Goal: Task Accomplishment & Management: Manage account settings

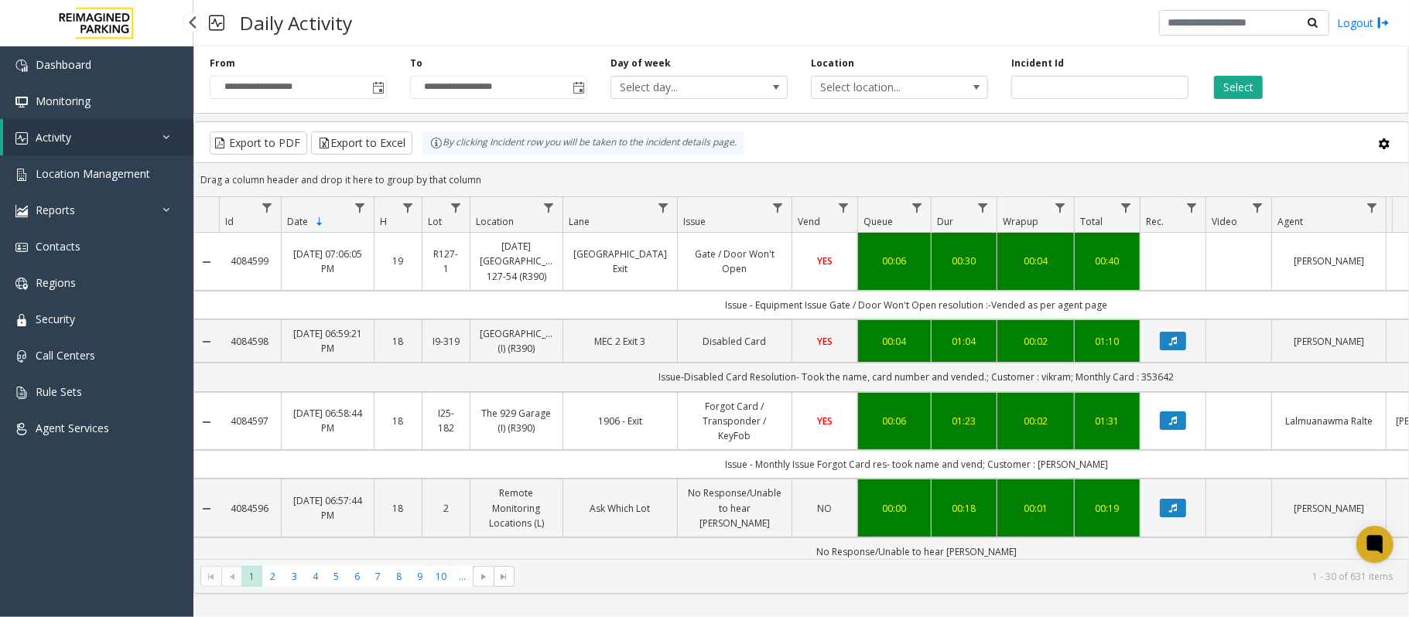
scroll to position [0, 156]
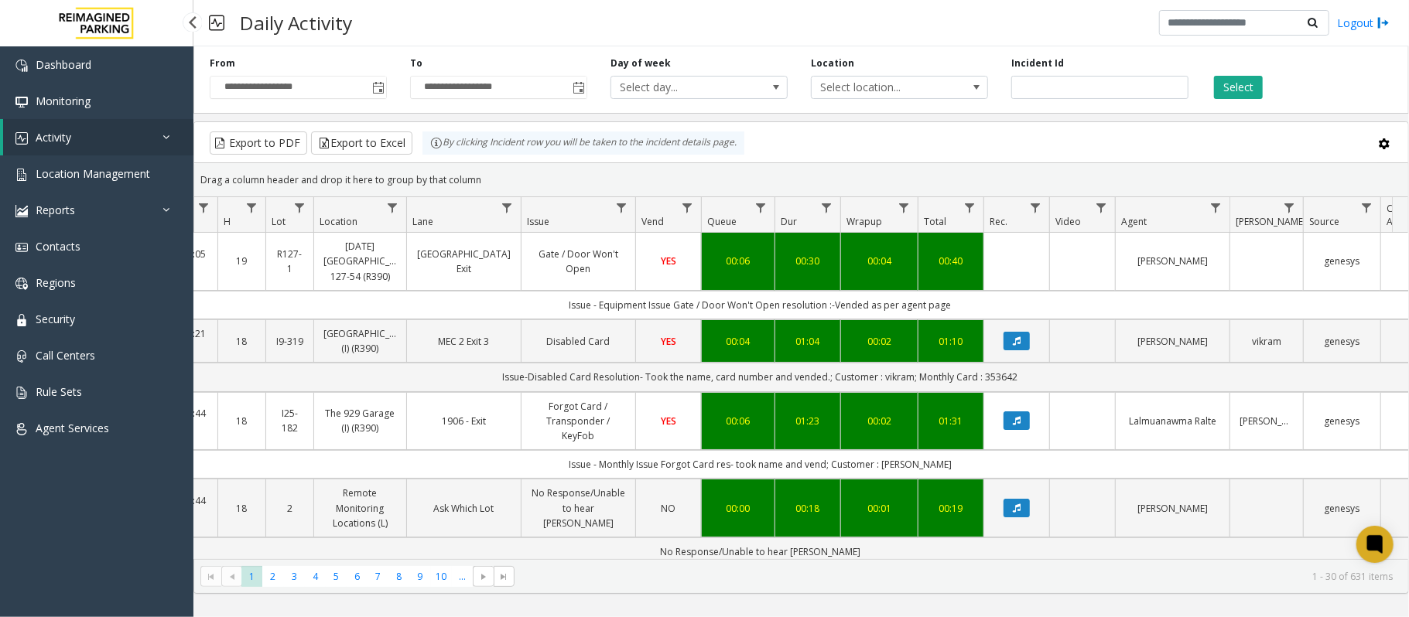
click at [100, 139] on link "Activity" at bounding box center [98, 137] width 190 height 36
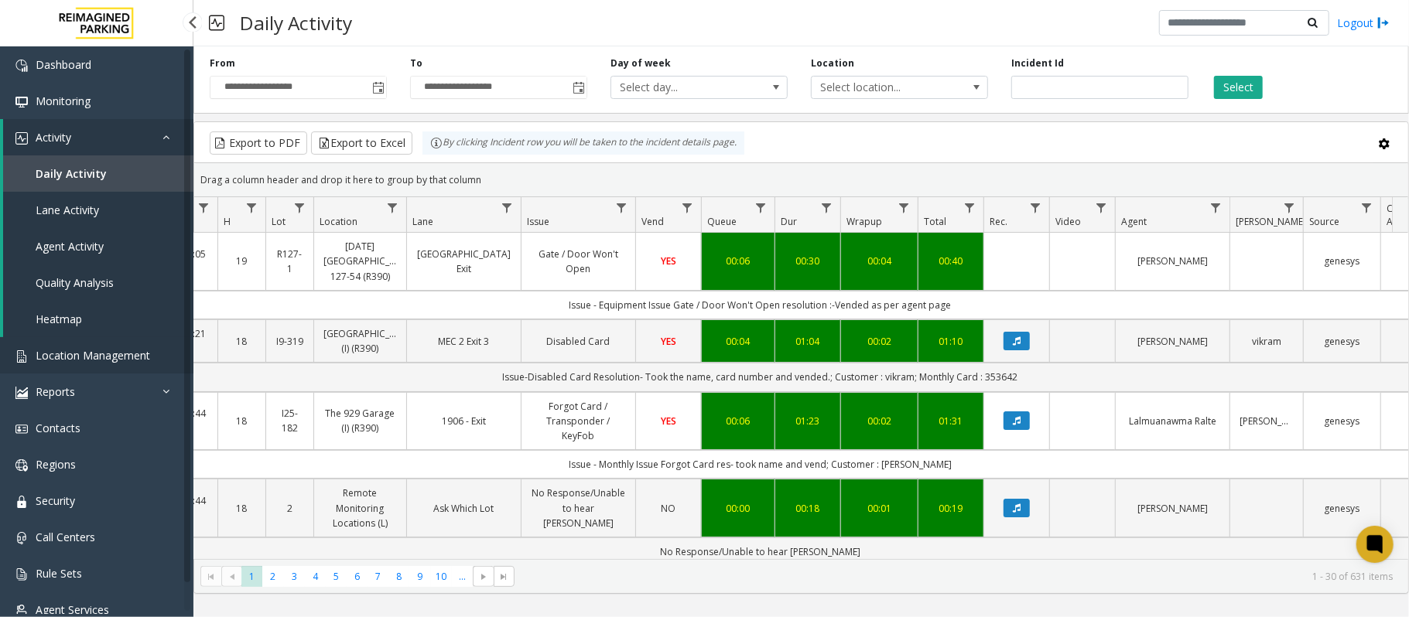
click at [78, 359] on span "Location Management" at bounding box center [93, 355] width 114 height 15
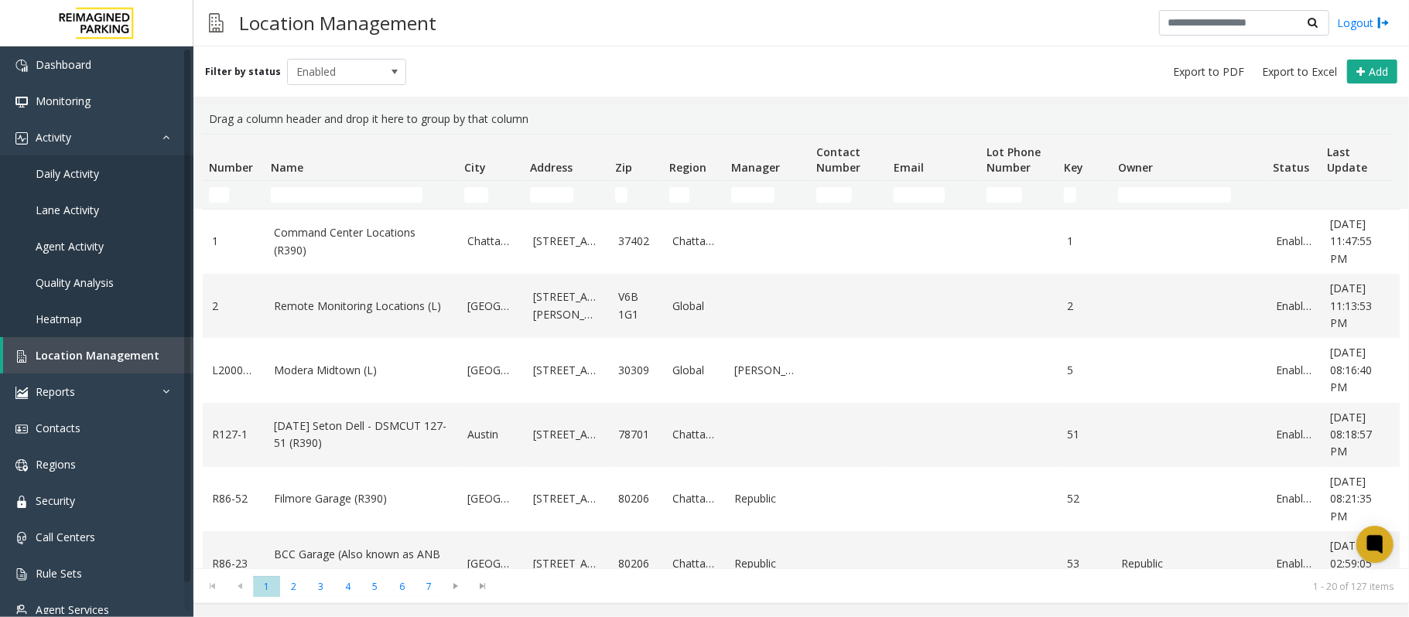
click at [232, 193] on kendo-grid-filter-cell-operators "Number Filter" at bounding box center [245, 195] width 26 height 26
click at [224, 199] on input "Number Filter" at bounding box center [219, 194] width 20 height 15
paste input "********"
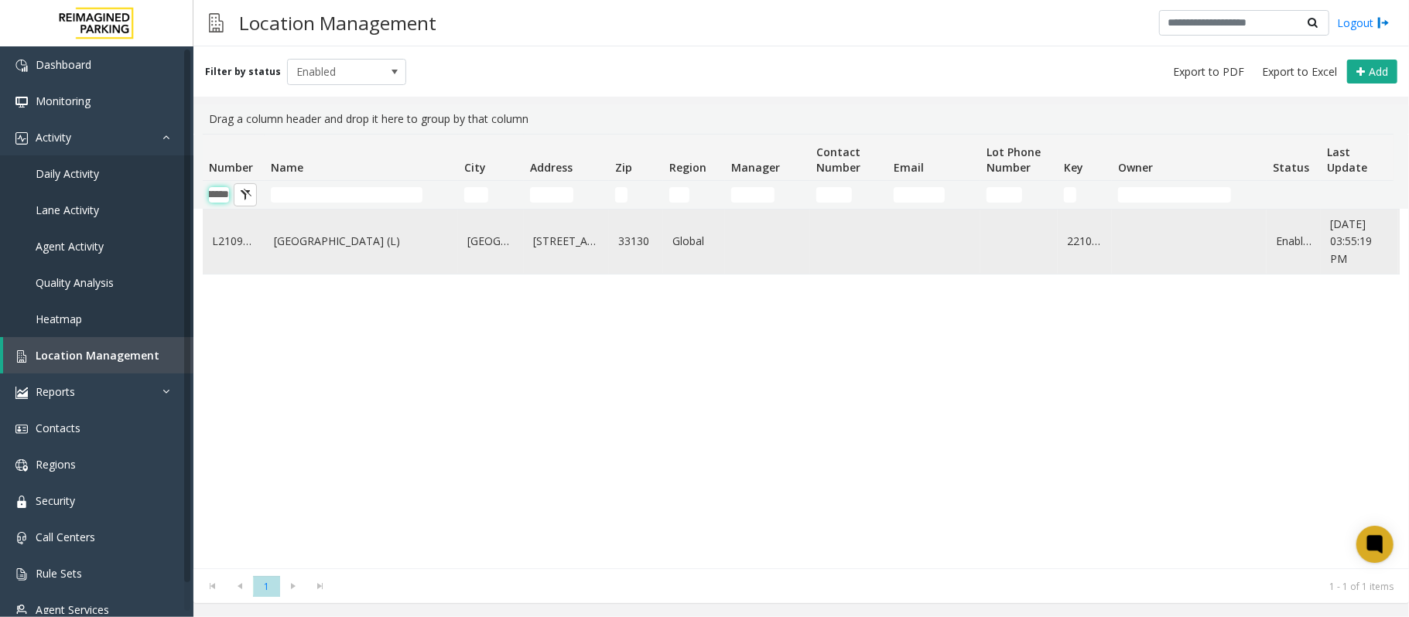
type input "********"
click at [313, 240] on link "[GEOGRAPHIC_DATA] (L)" at bounding box center [361, 241] width 175 height 17
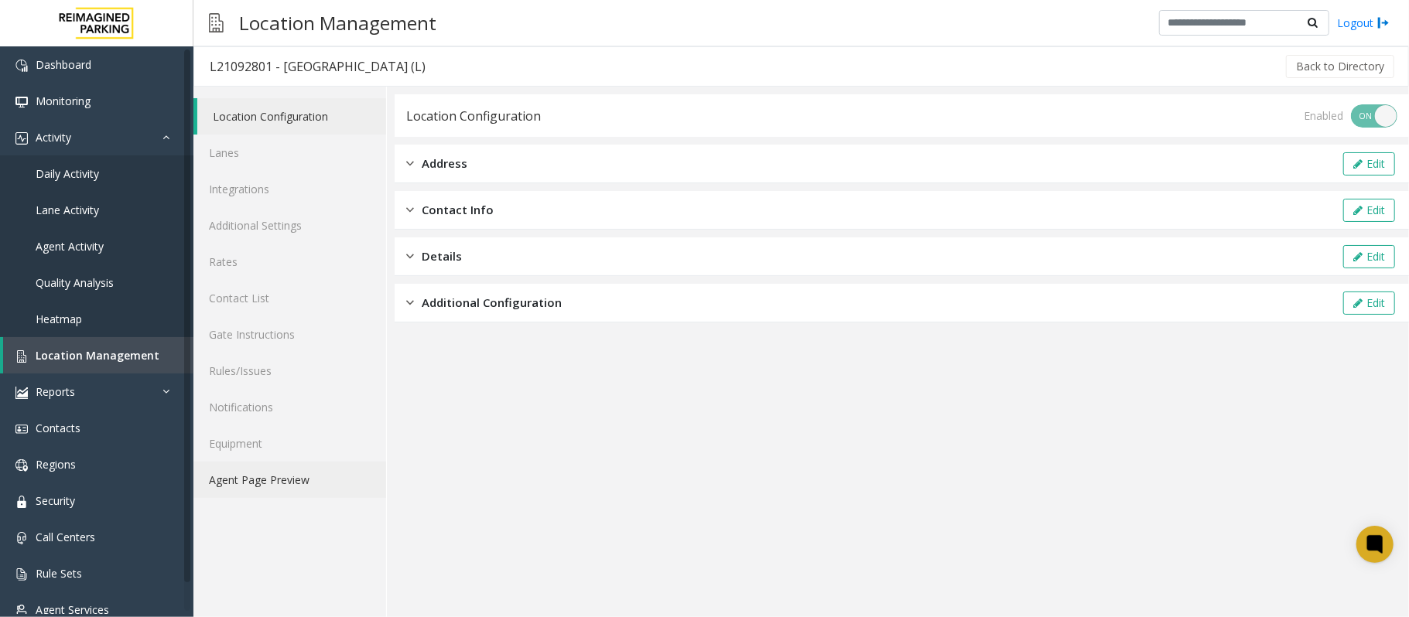
click at [251, 480] on link "Agent Page Preview" at bounding box center [289, 480] width 193 height 36
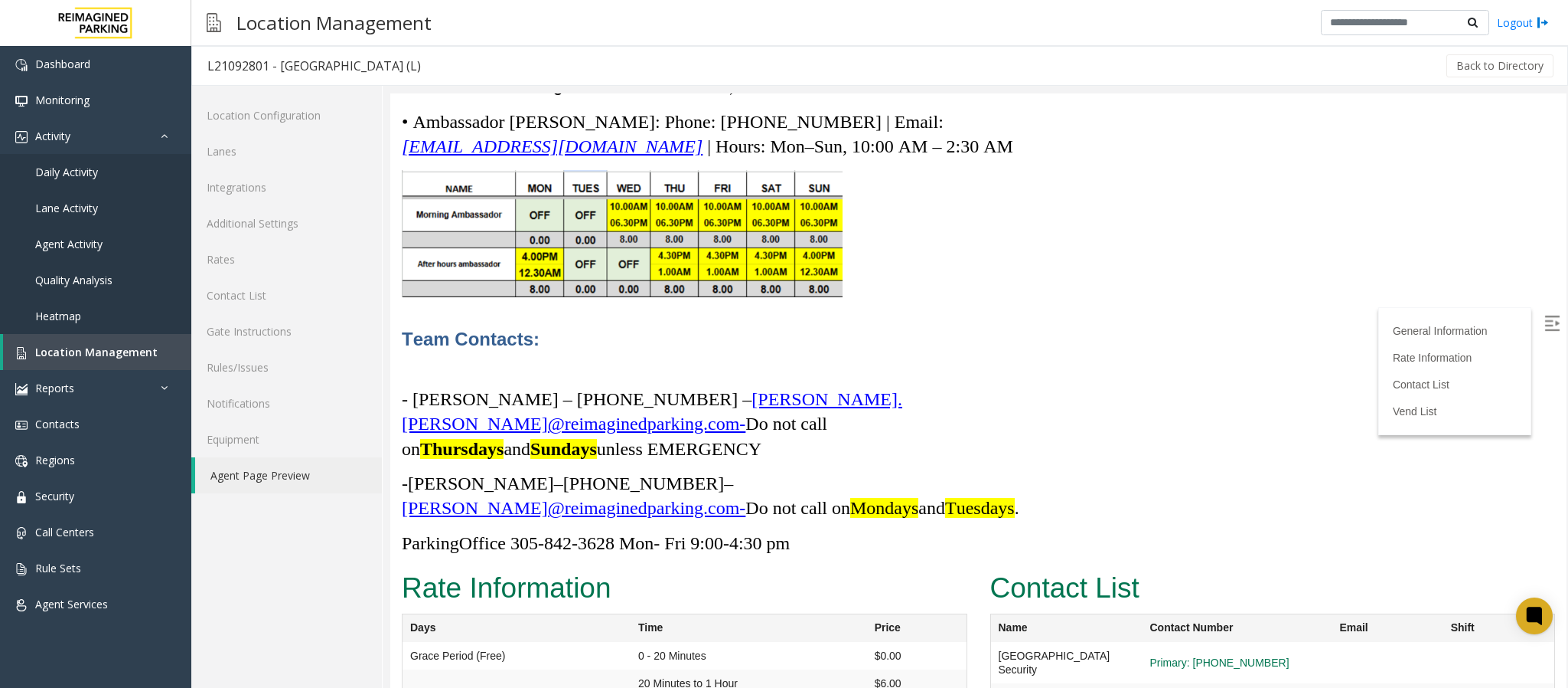
scroll to position [4366, 0]
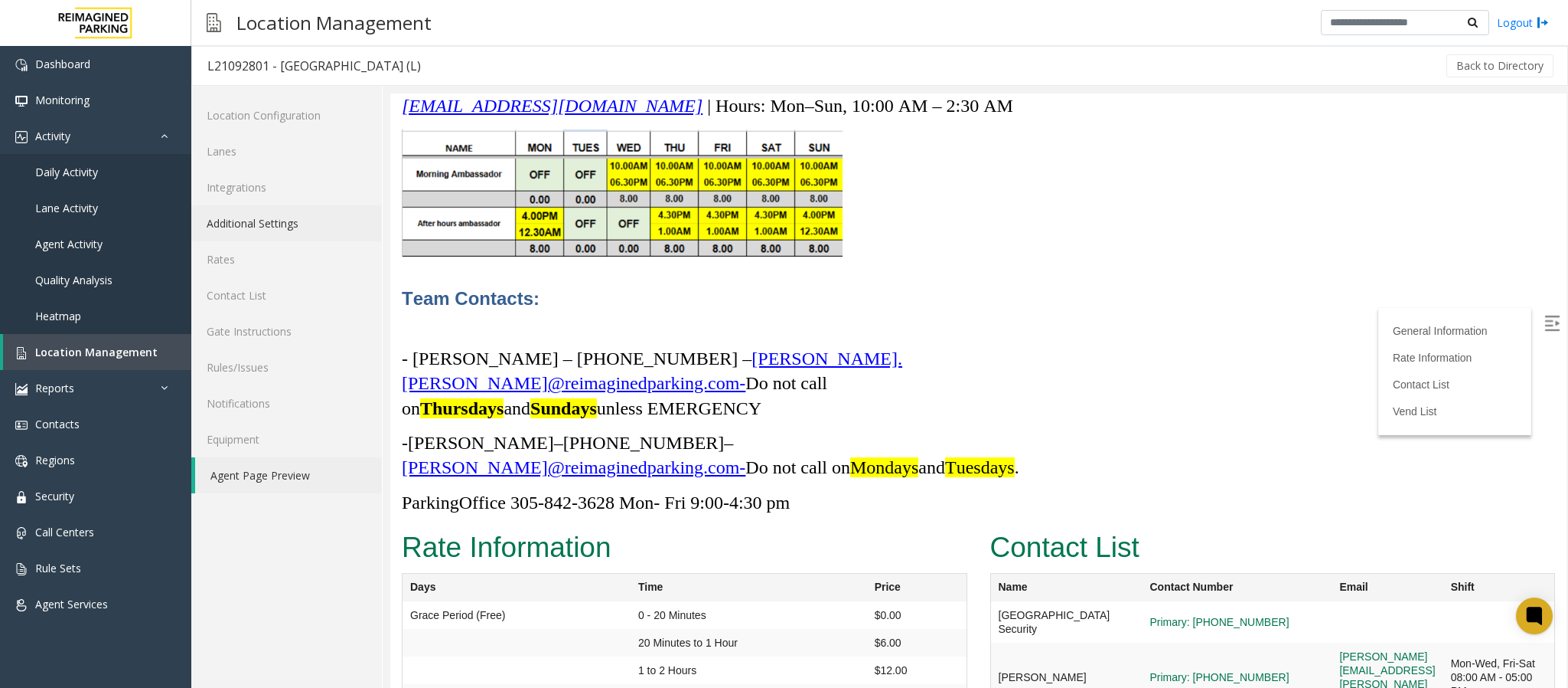
click at [238, 222] on link "Additional Settings" at bounding box center [286, 223] width 191 height 36
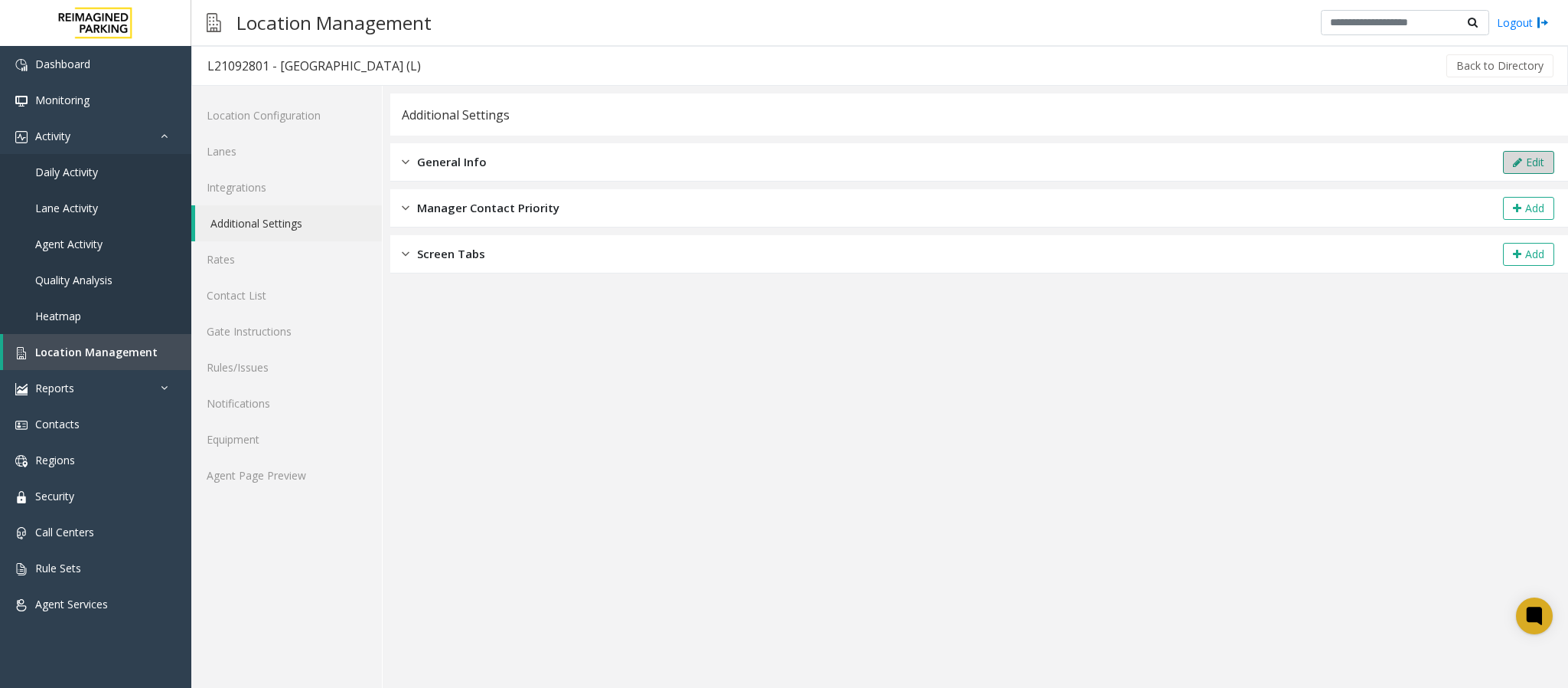
click at [1393, 161] on button "Edit" at bounding box center [1528, 161] width 51 height 23
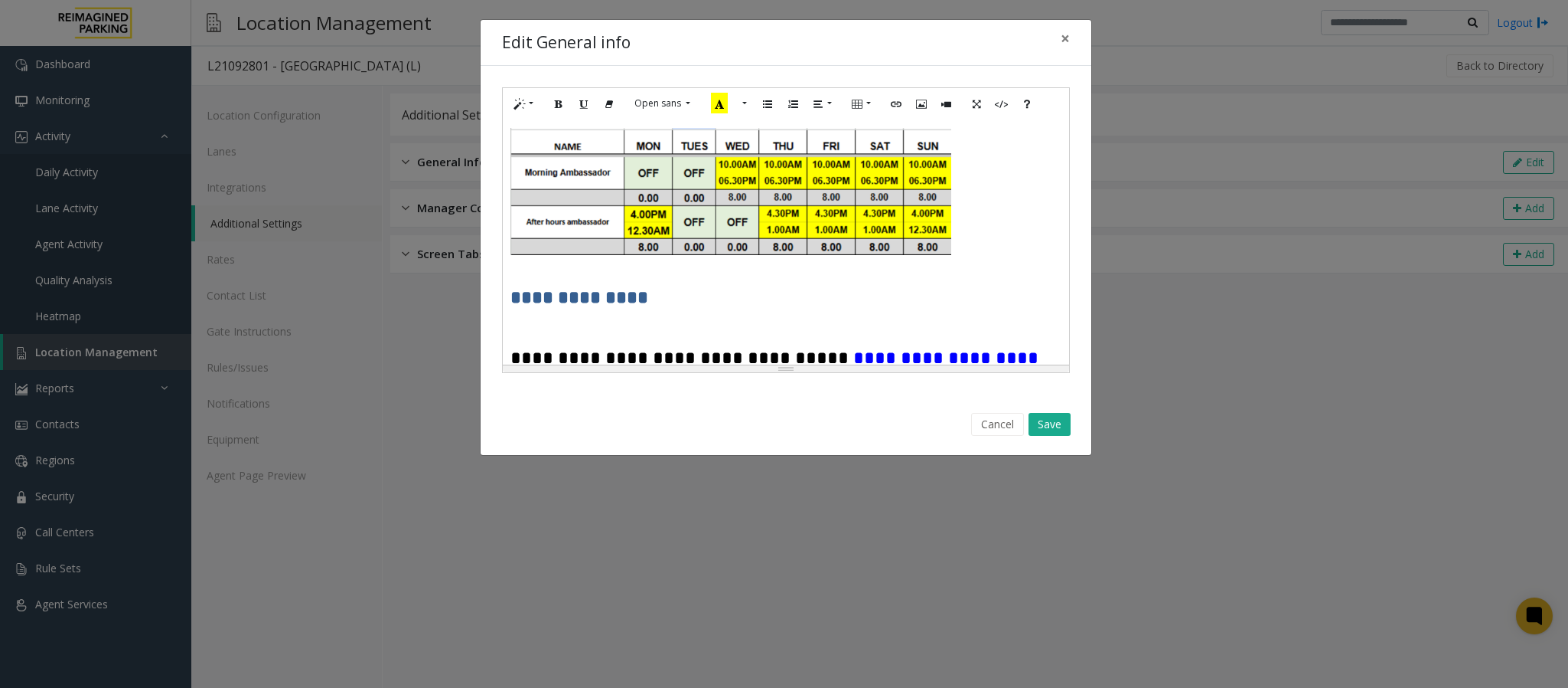
scroll to position [4456, 0]
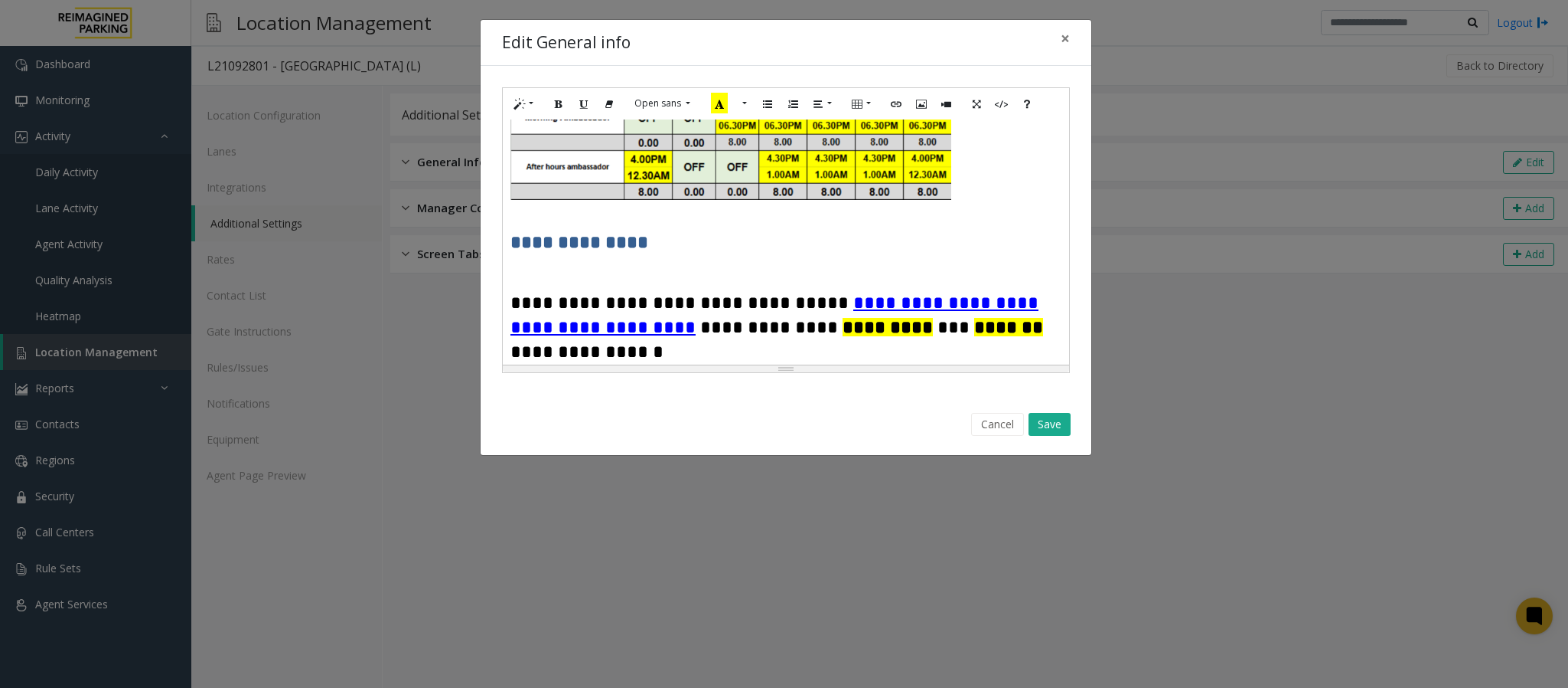
drag, startPoint x: 703, startPoint y: 304, endPoint x: 523, endPoint y: 258, distance: 185.8
click at [523, 374] on p "**********" at bounding box center [784, 411] width 549 height 74
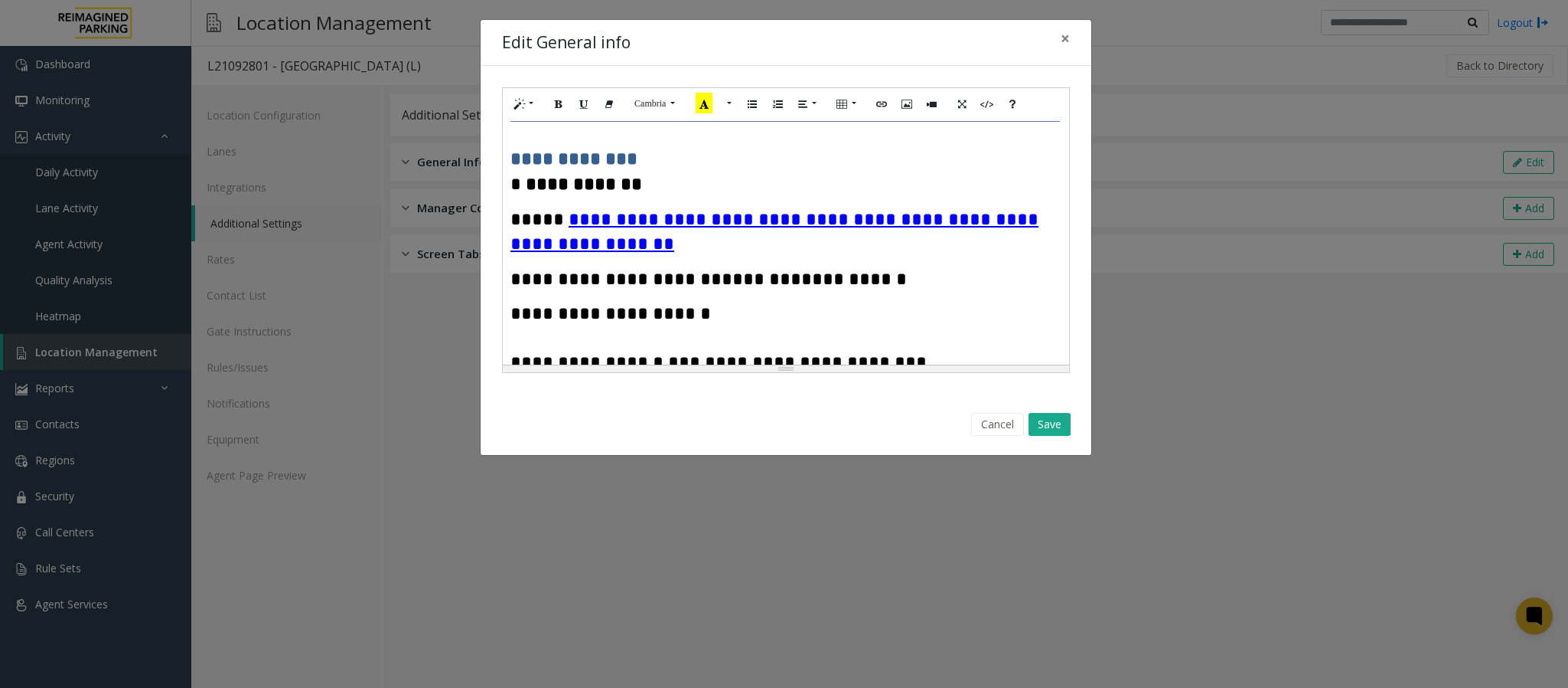
scroll to position [0, 0]
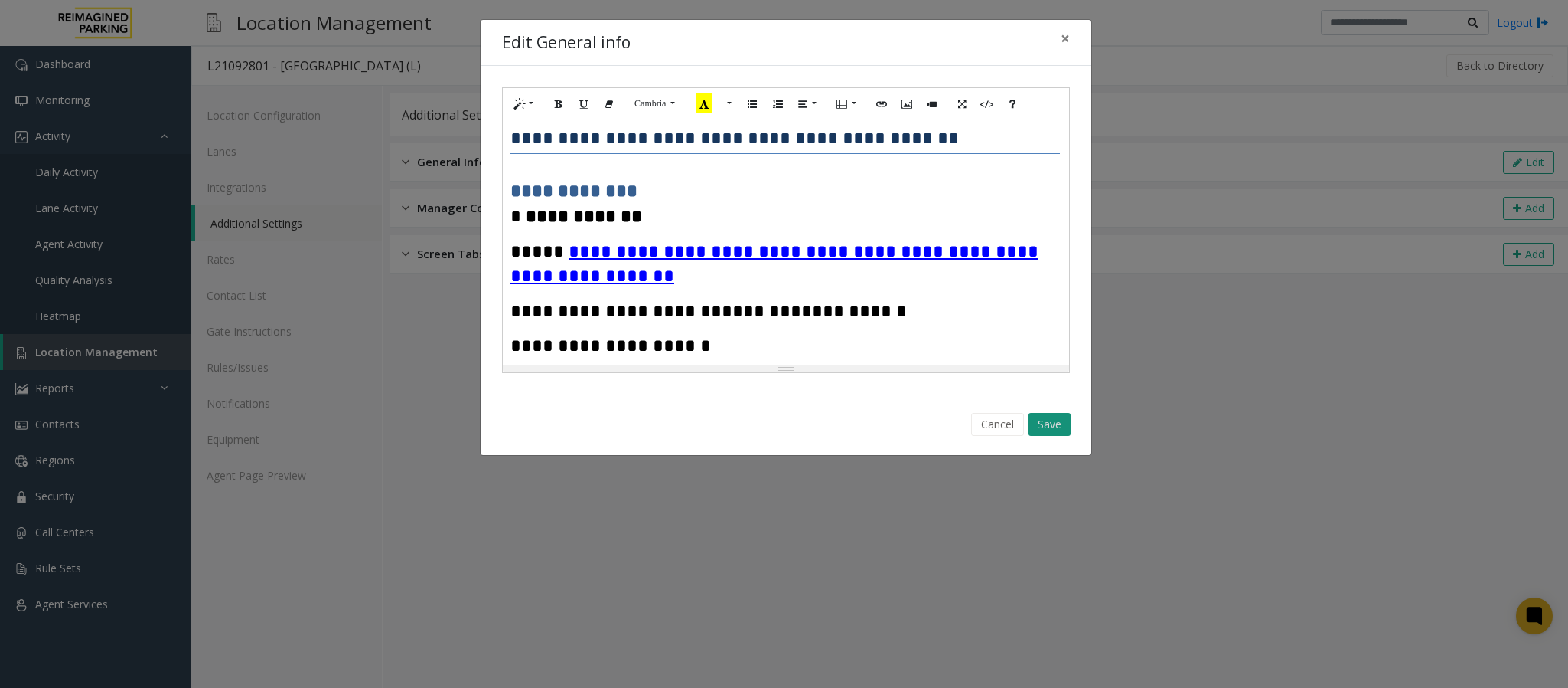
click at [1046, 433] on button "Save" at bounding box center [1050, 424] width 43 height 23
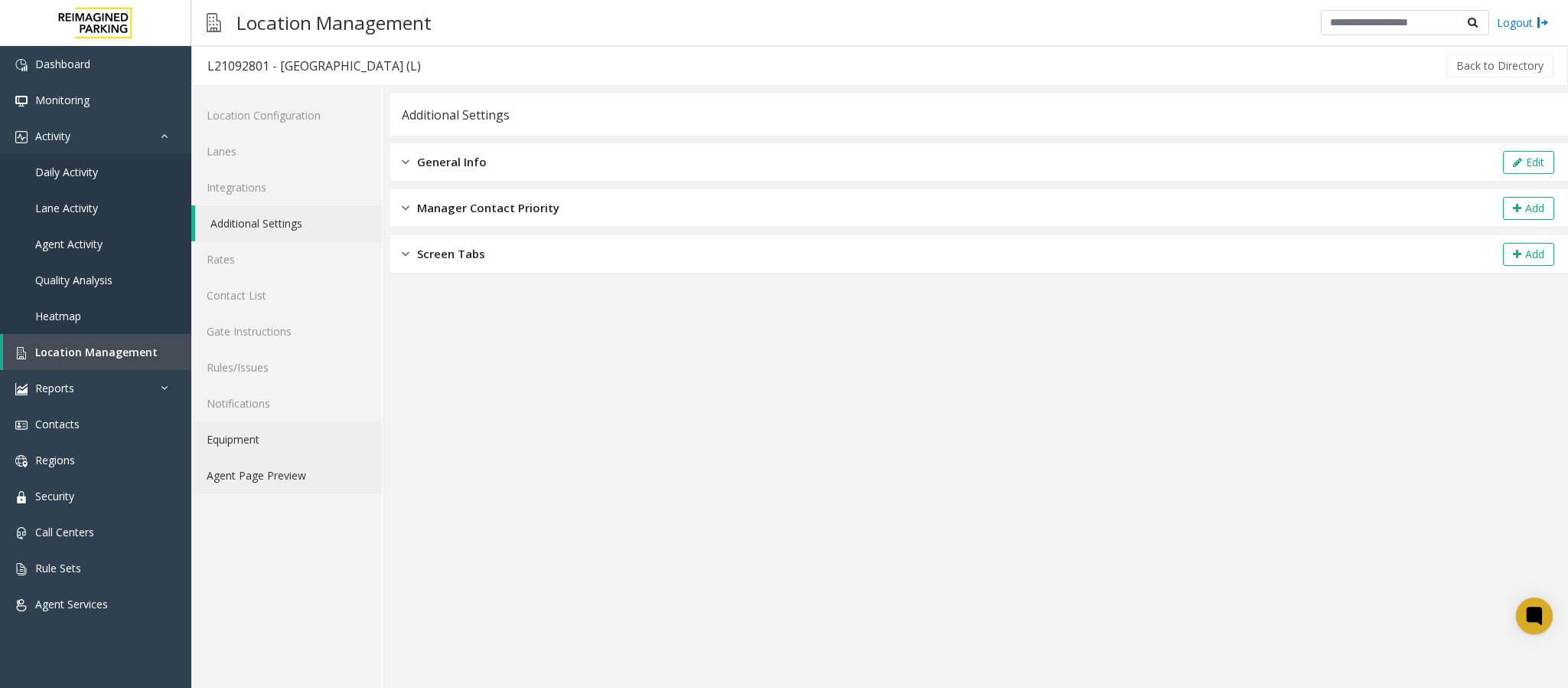
drag, startPoint x: 267, startPoint y: 475, endPoint x: 360, endPoint y: 451, distance: 96.0
click at [267, 475] on link "Agent Page Preview" at bounding box center [286, 475] width 191 height 36
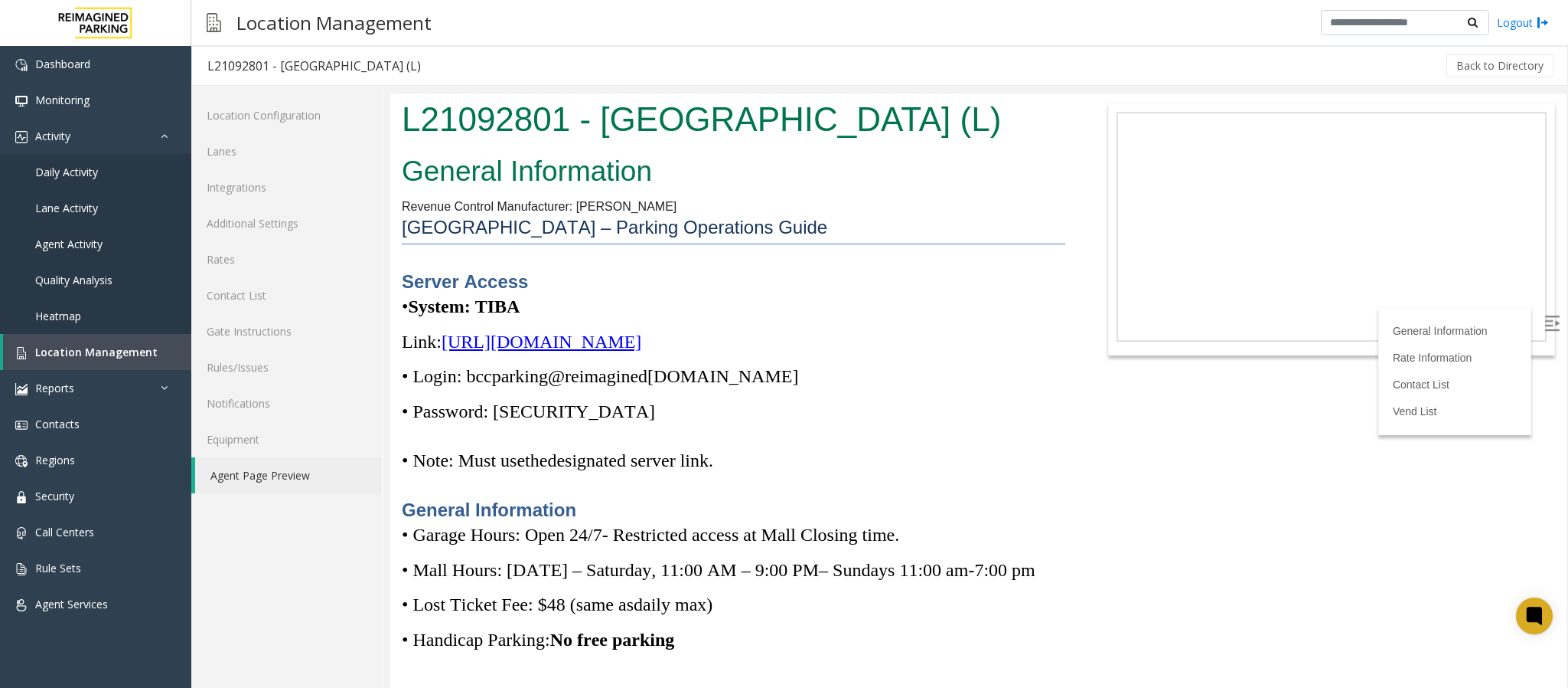
scroll to position [4740, 0]
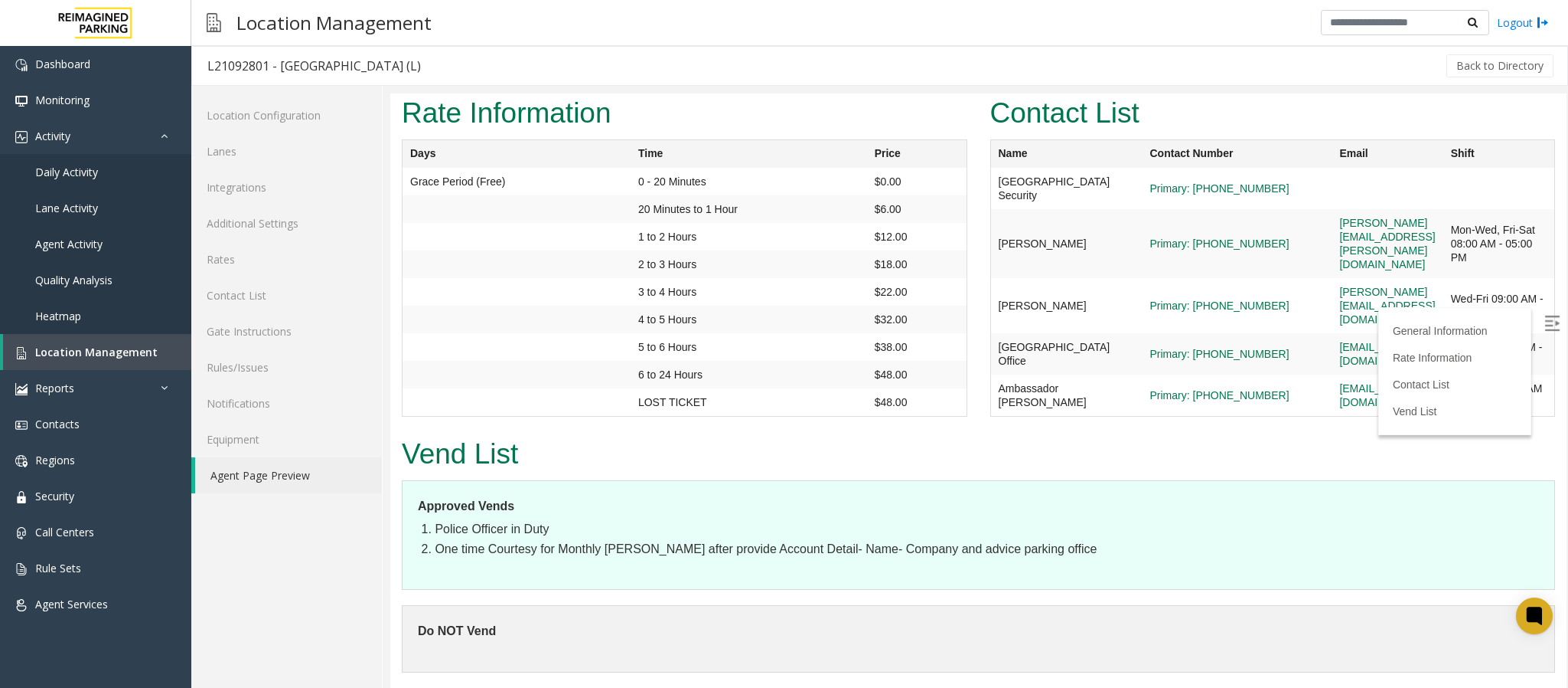
click at [1393, 328] on img at bounding box center [1551, 323] width 15 height 15
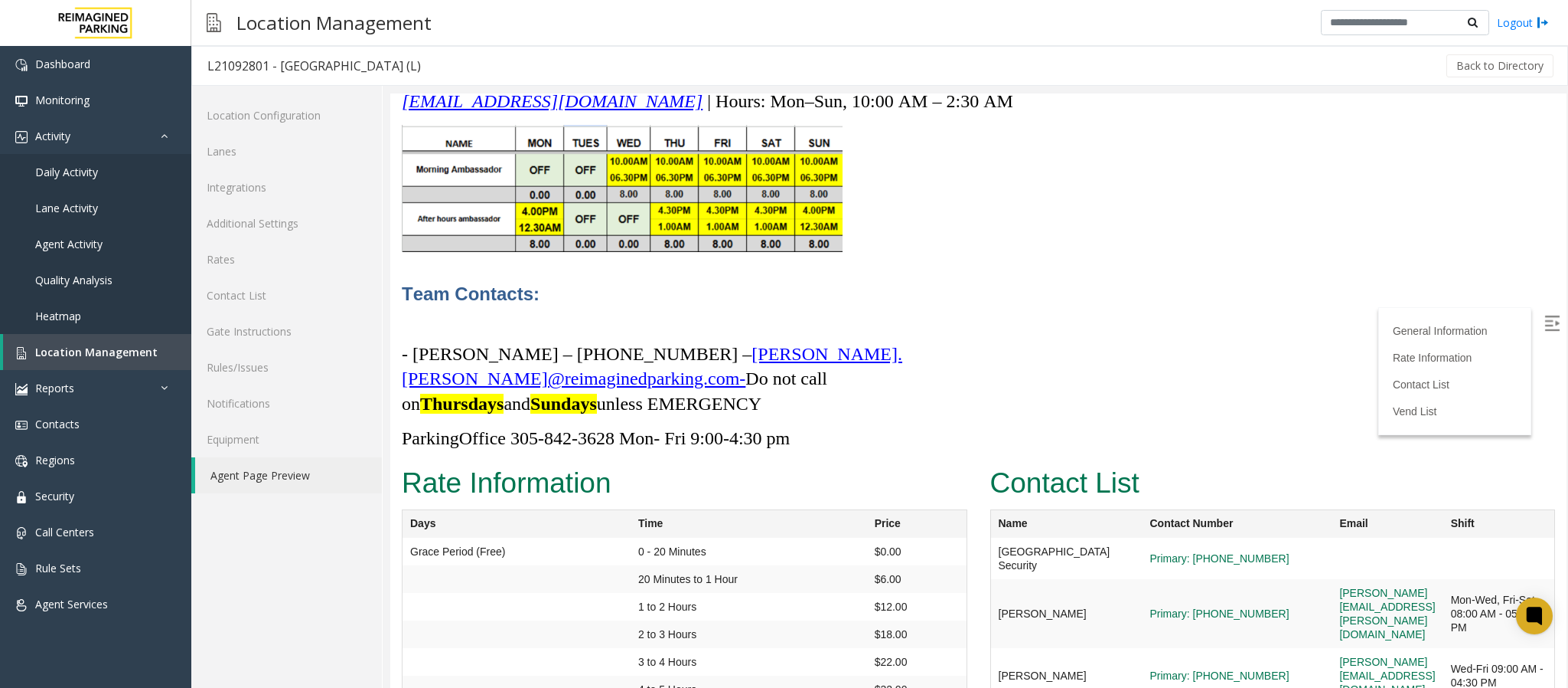
scroll to position [4625, 0]
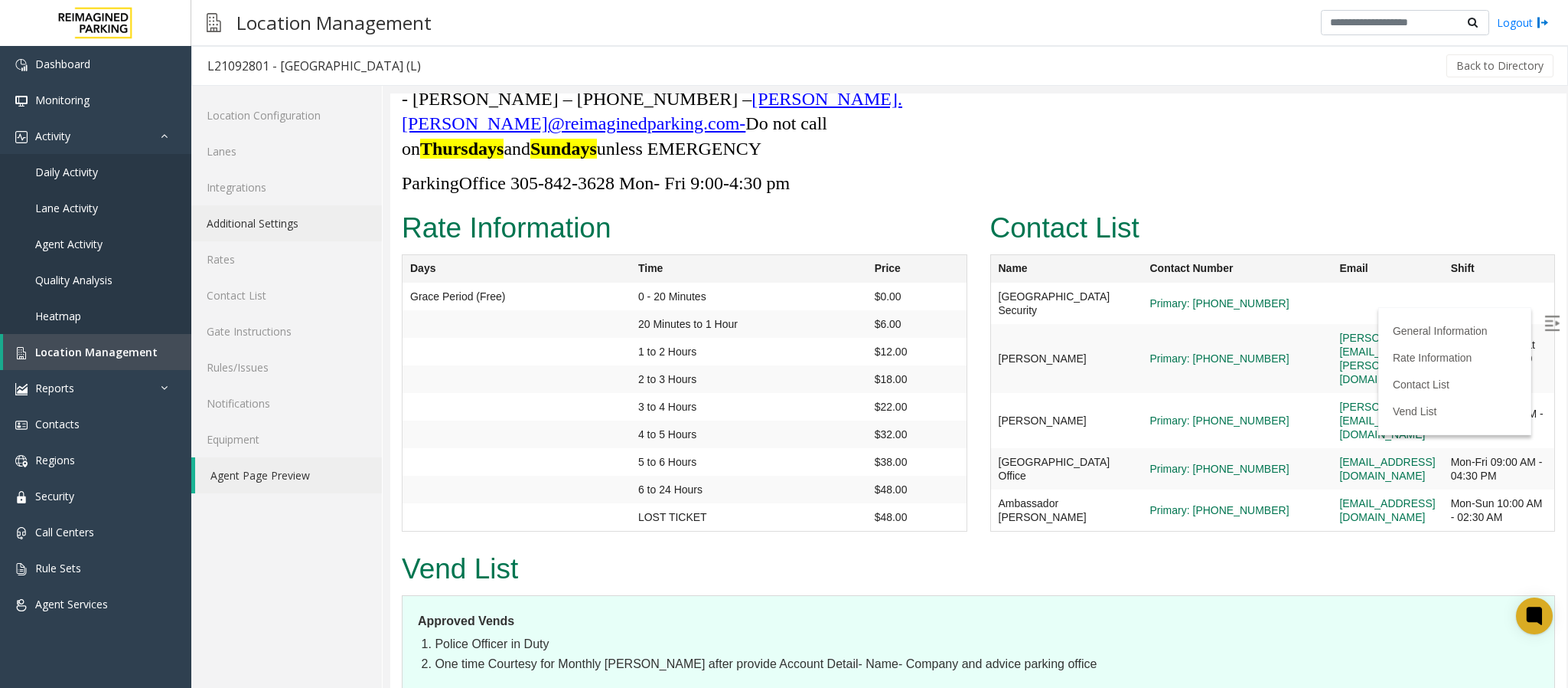
click at [271, 224] on link "Additional Settings" at bounding box center [286, 223] width 191 height 36
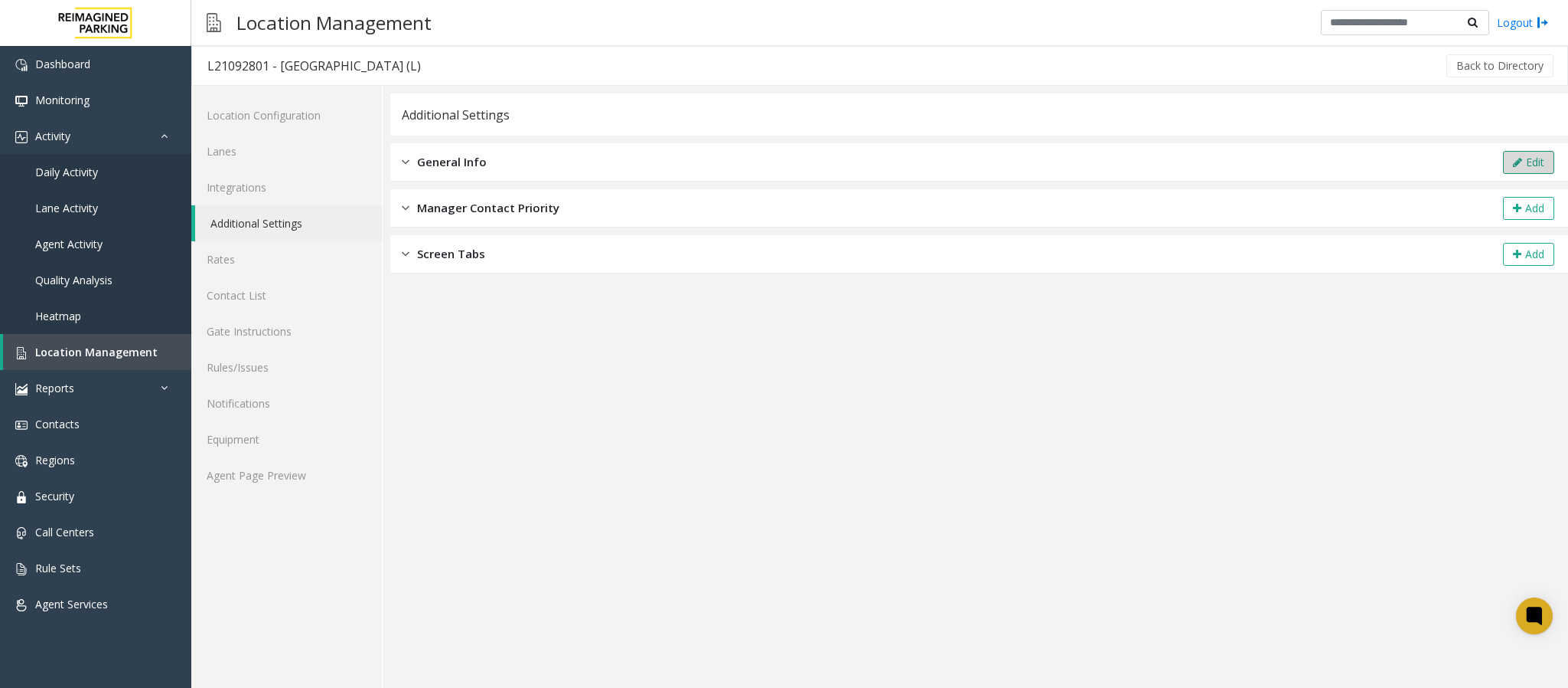
click at [1393, 160] on button "Edit" at bounding box center [1528, 161] width 51 height 23
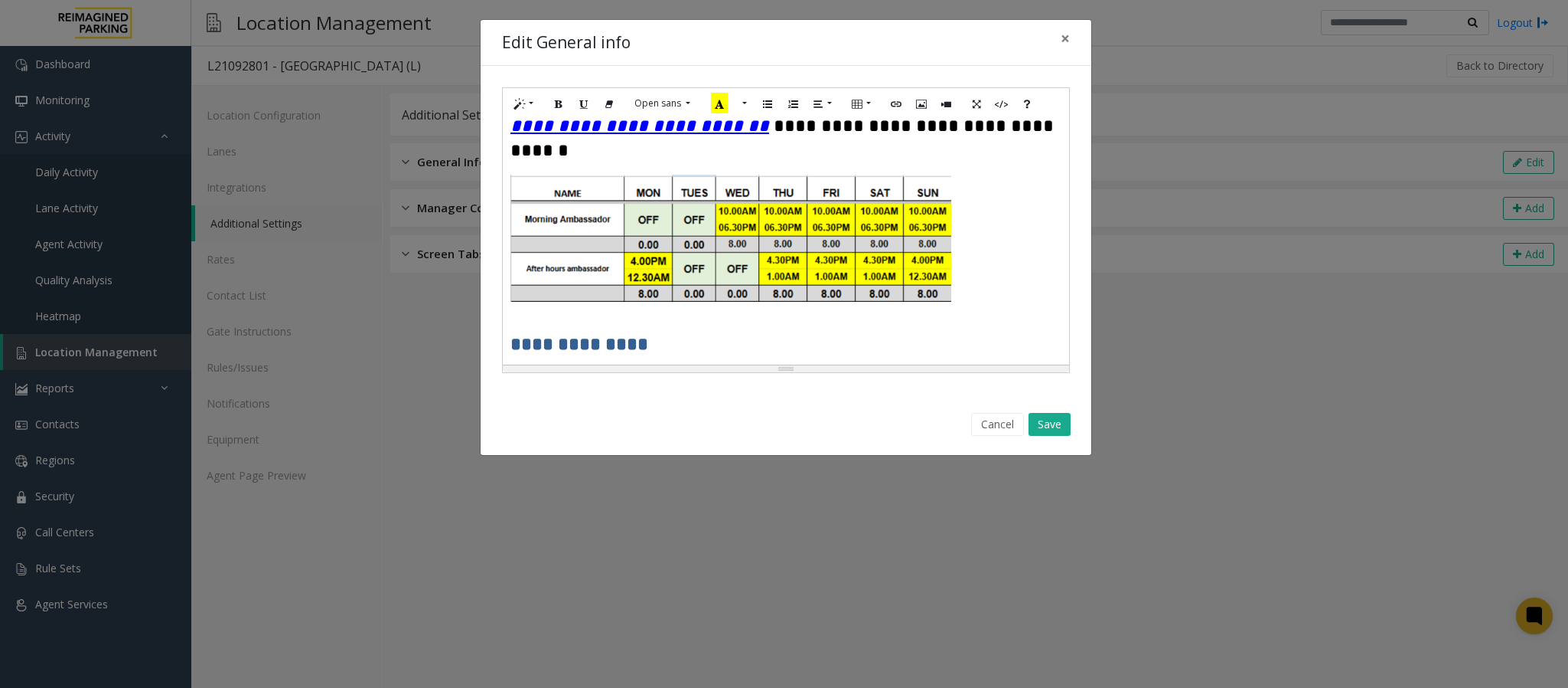
scroll to position [4373, 0]
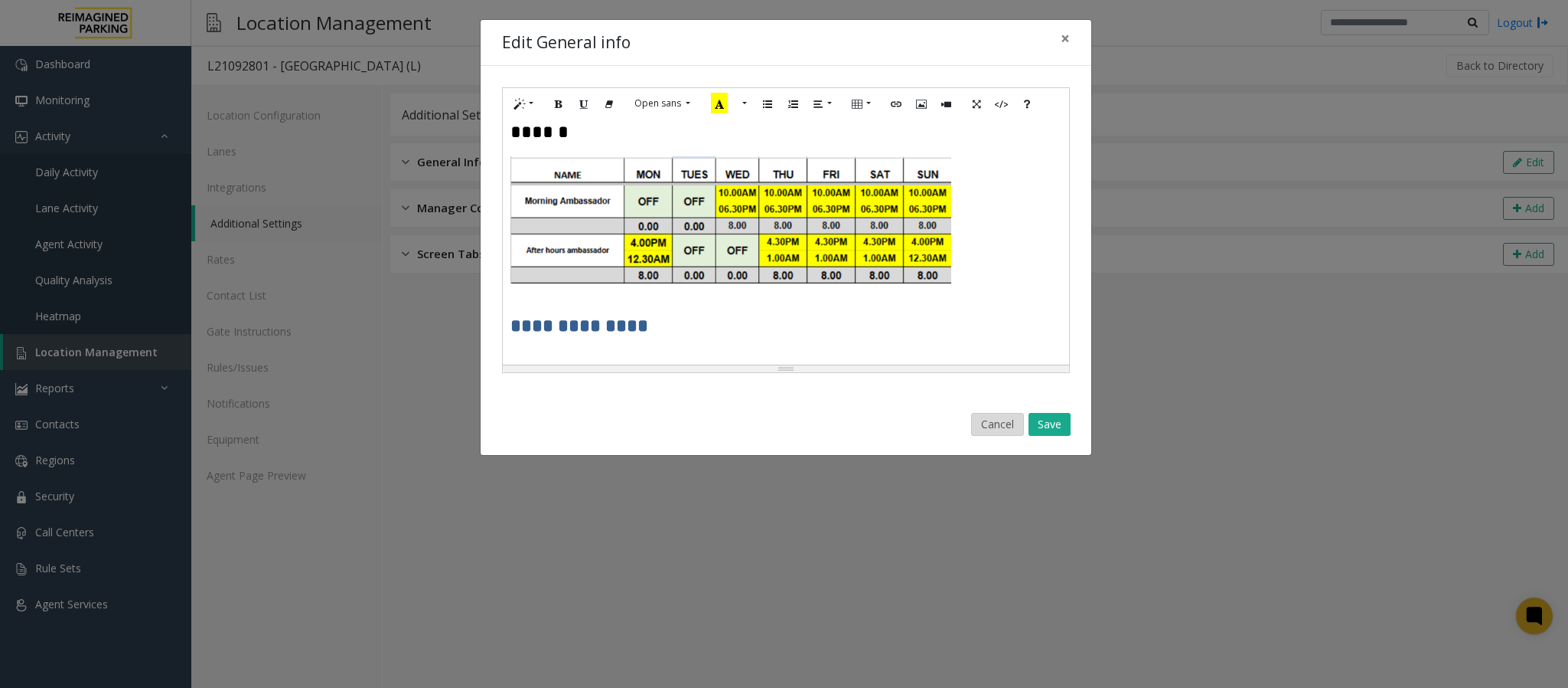
click at [985, 421] on button "Cancel" at bounding box center [997, 424] width 52 height 23
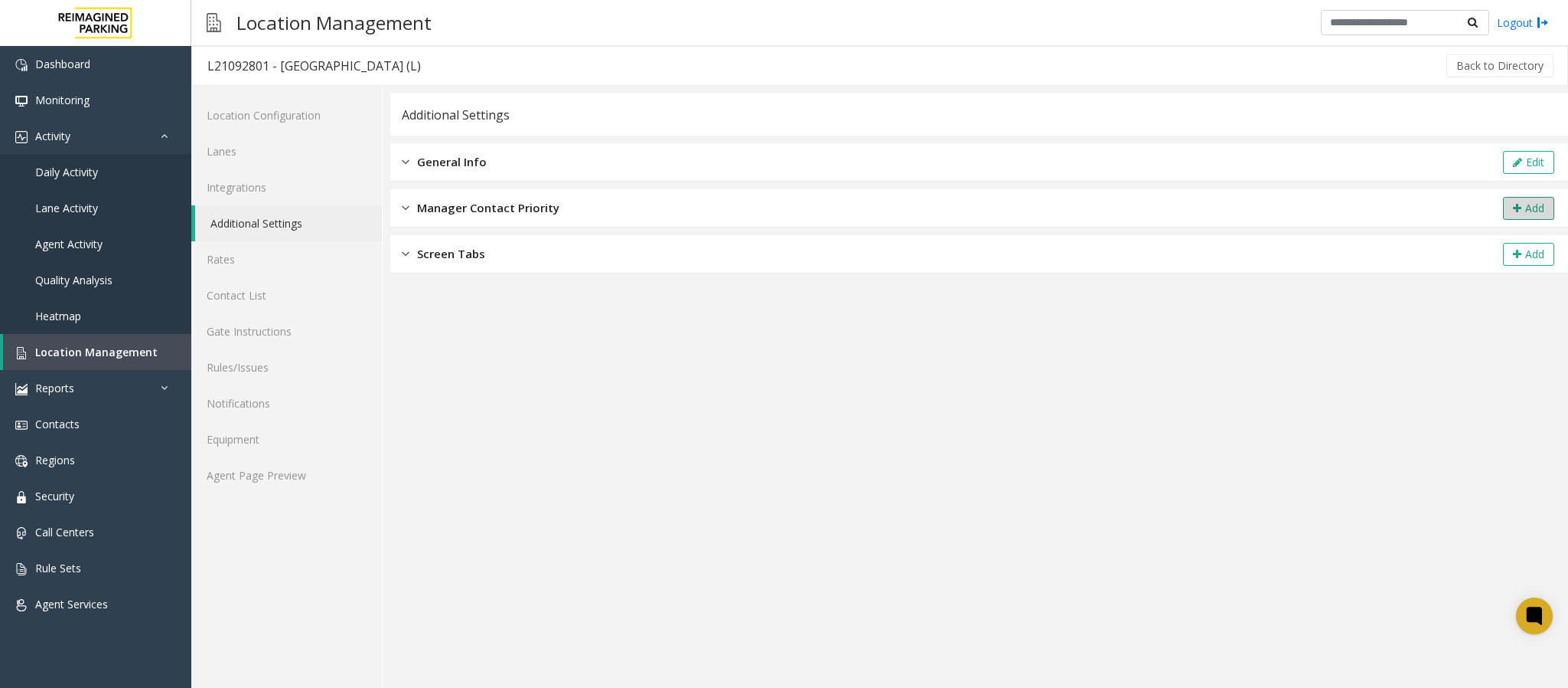
click at [1393, 210] on button "Add" at bounding box center [1528, 208] width 51 height 23
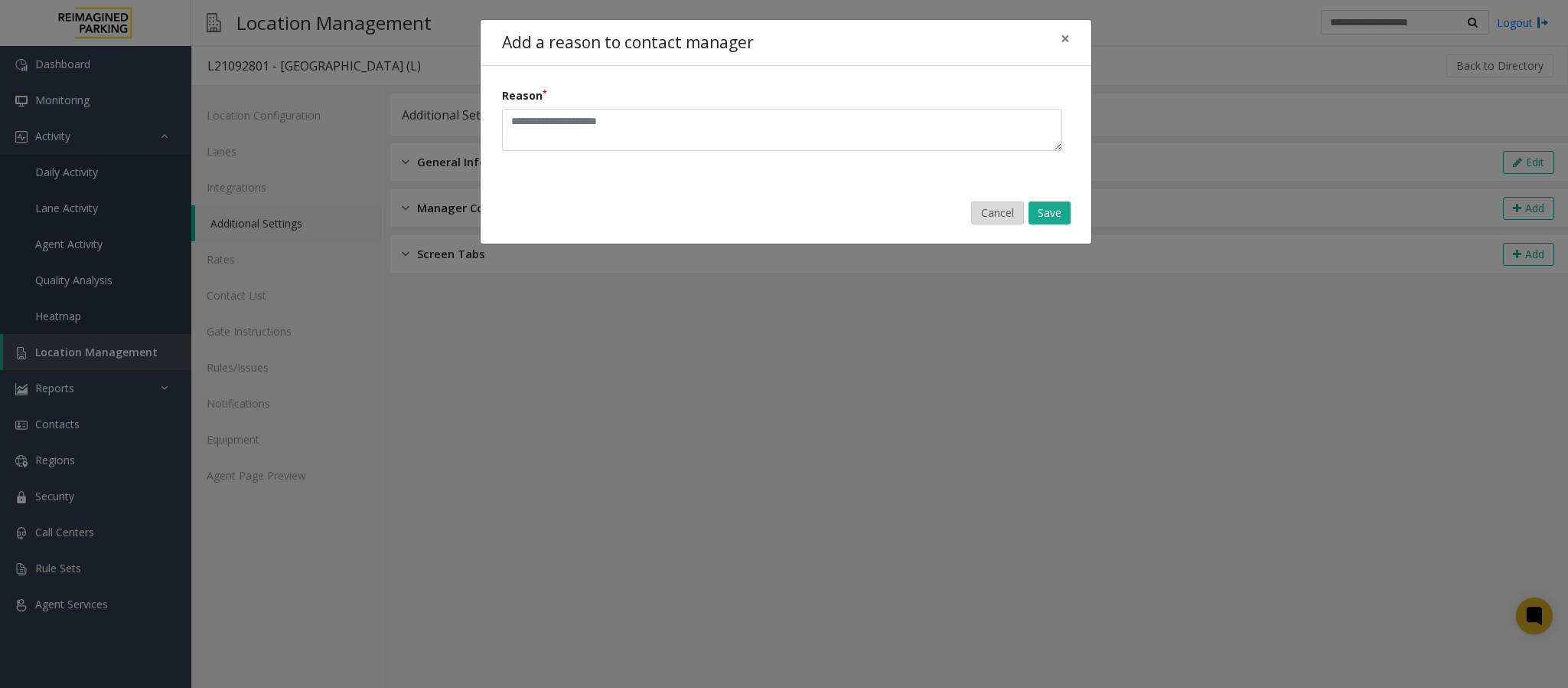
click at [992, 215] on button "Cancel" at bounding box center [997, 212] width 52 height 23
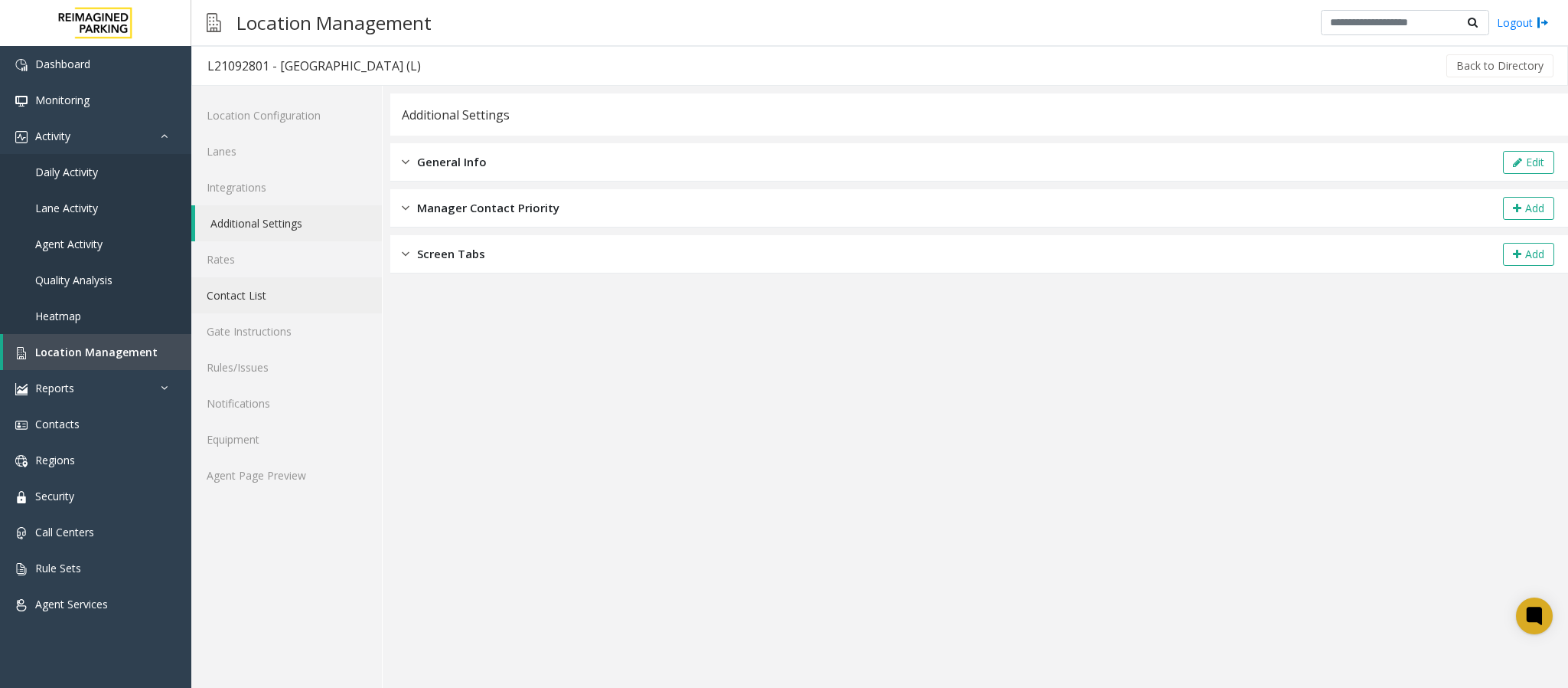
click at [239, 295] on link "Contact List" at bounding box center [286, 295] width 191 height 36
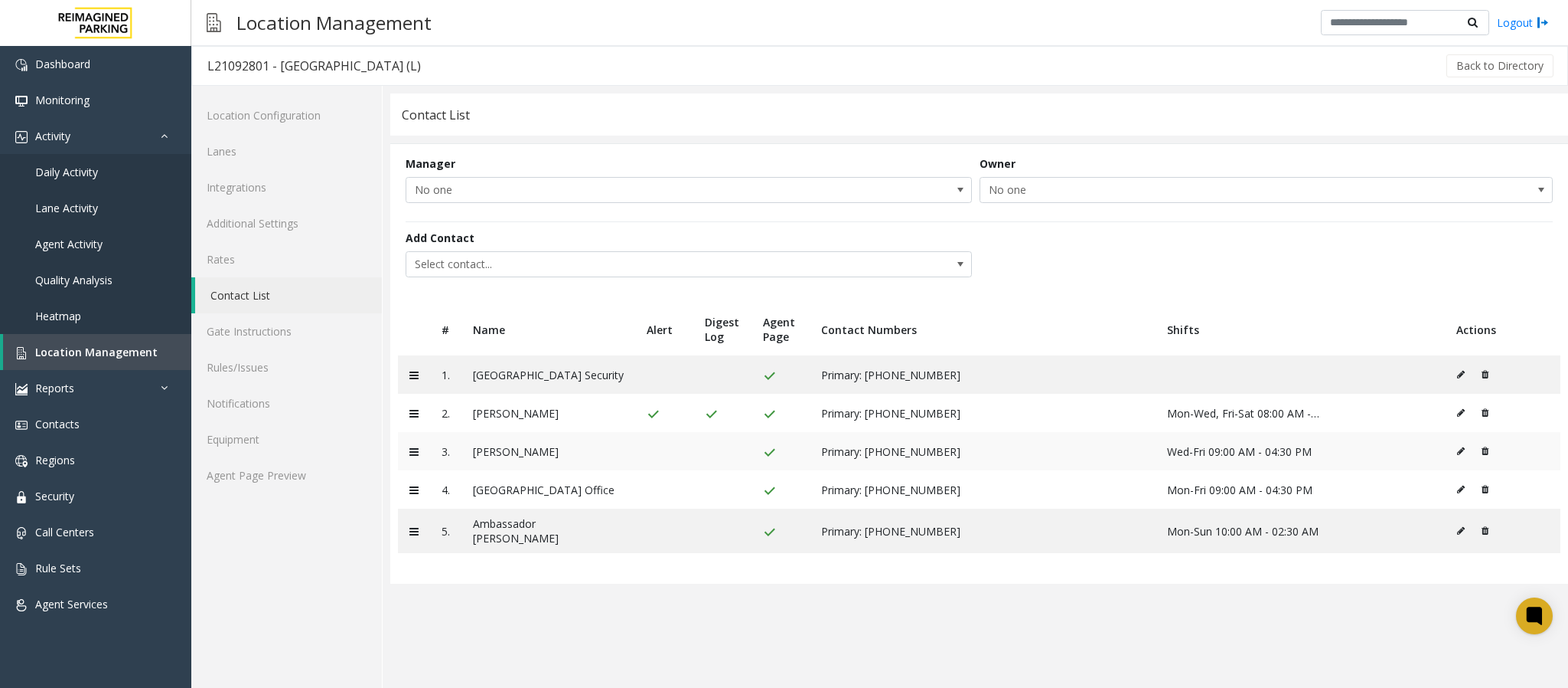
click at [1393, 453] on icon at bounding box center [1485, 450] width 7 height 9
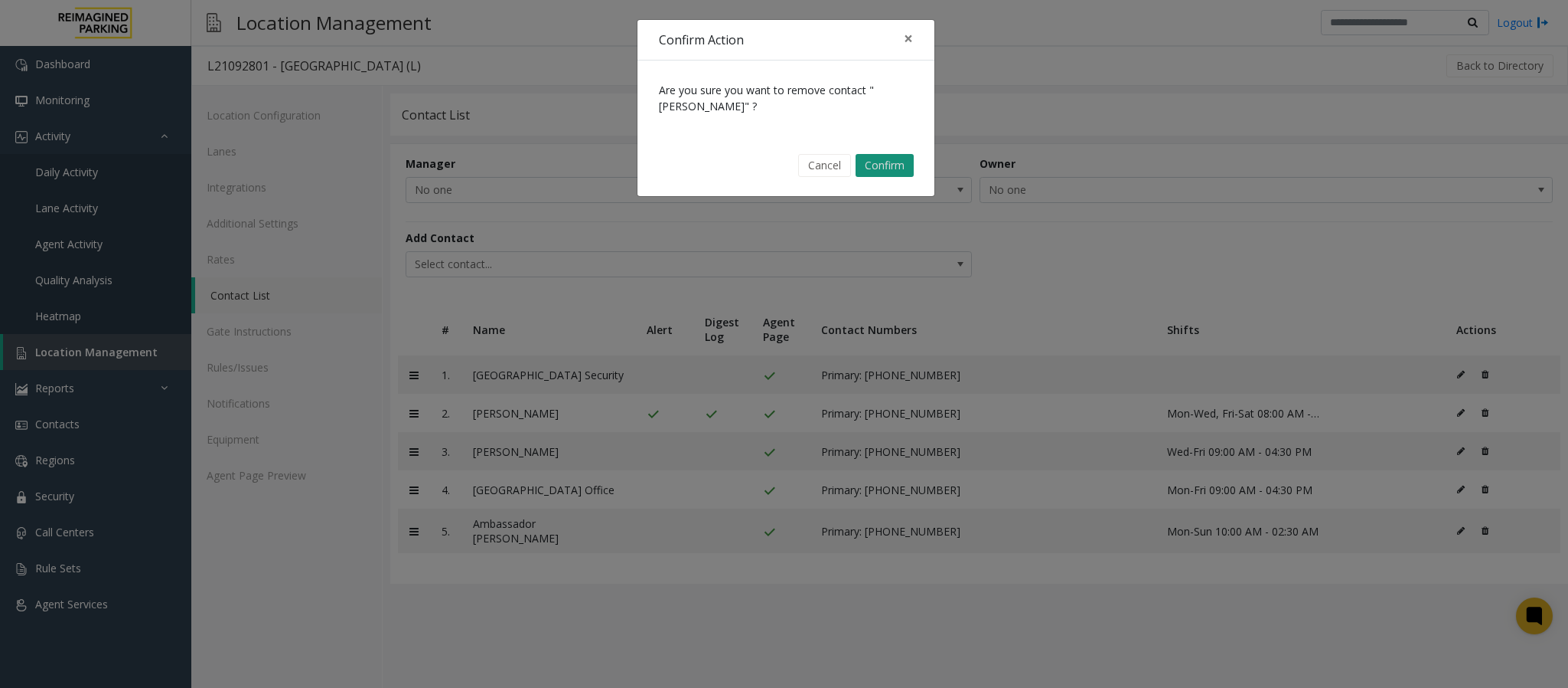
click at [890, 164] on button "Confirm" at bounding box center [884, 164] width 58 height 23
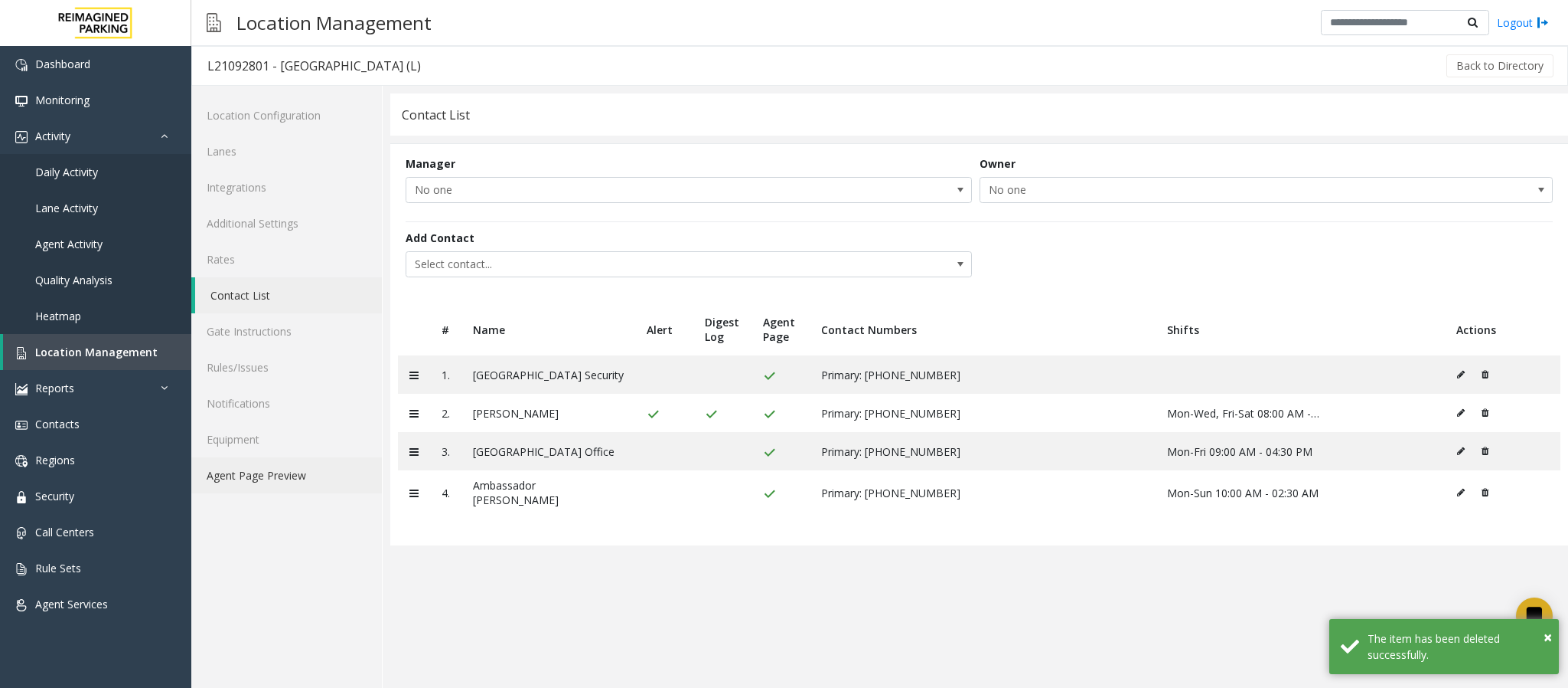
click at [248, 476] on link "Agent Page Preview" at bounding box center [286, 475] width 191 height 36
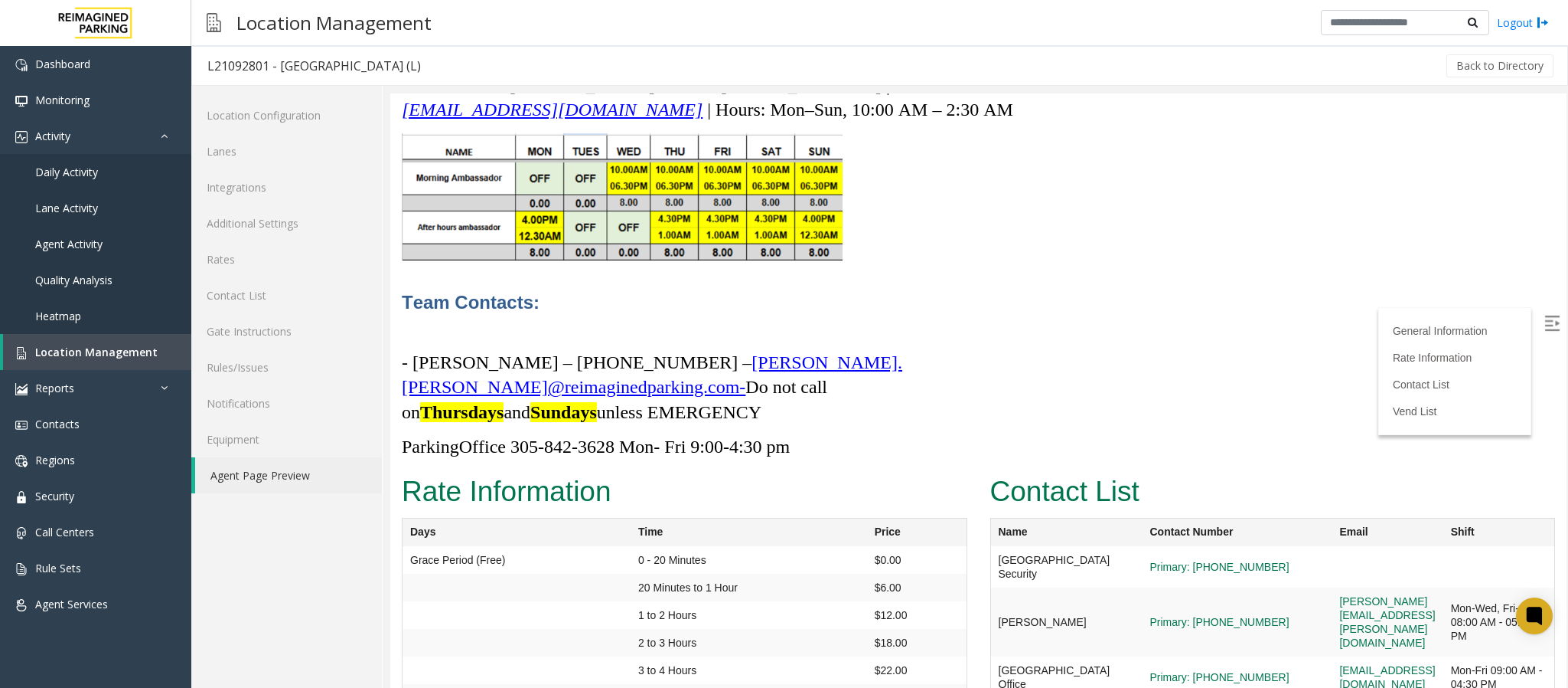
scroll to position [4595, 0]
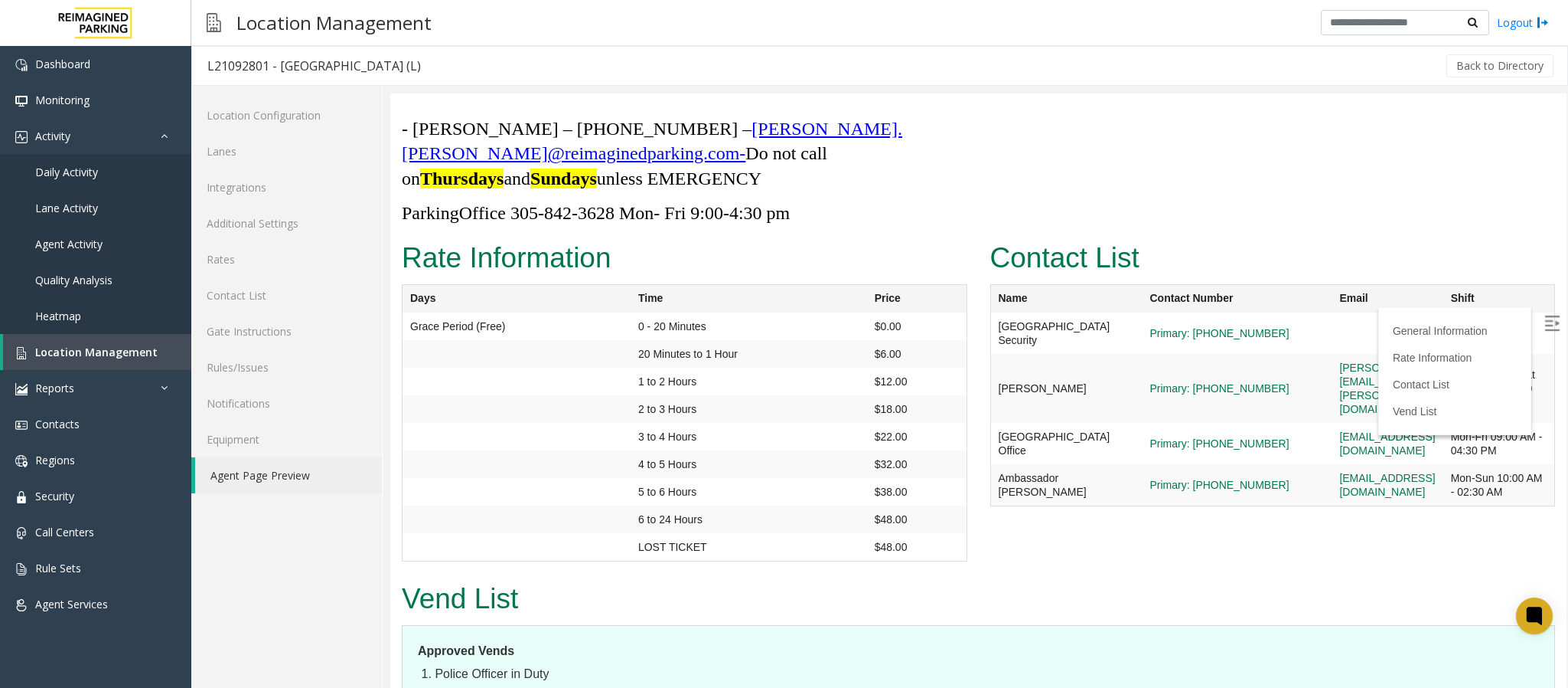
click at [1393, 323] on img at bounding box center [1551, 323] width 15 height 15
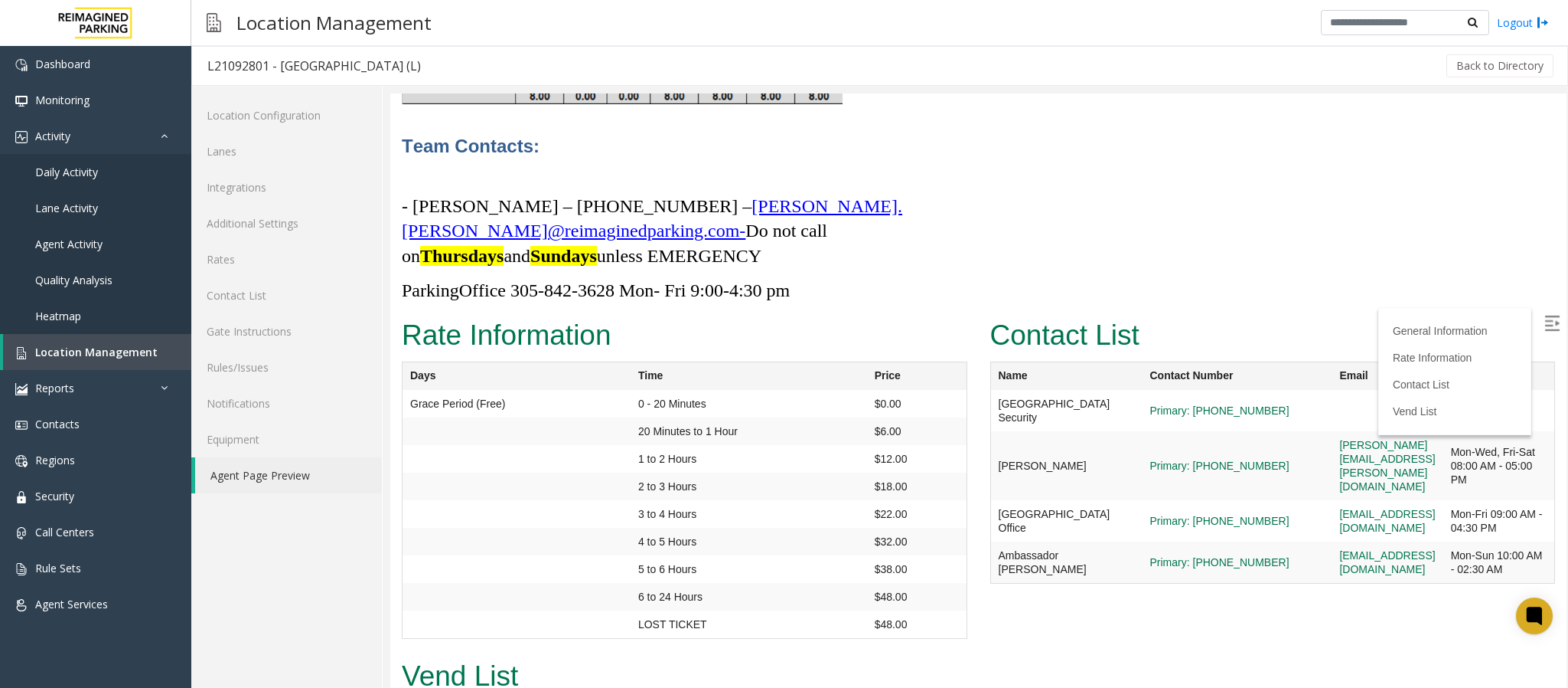
scroll to position [4480, 0]
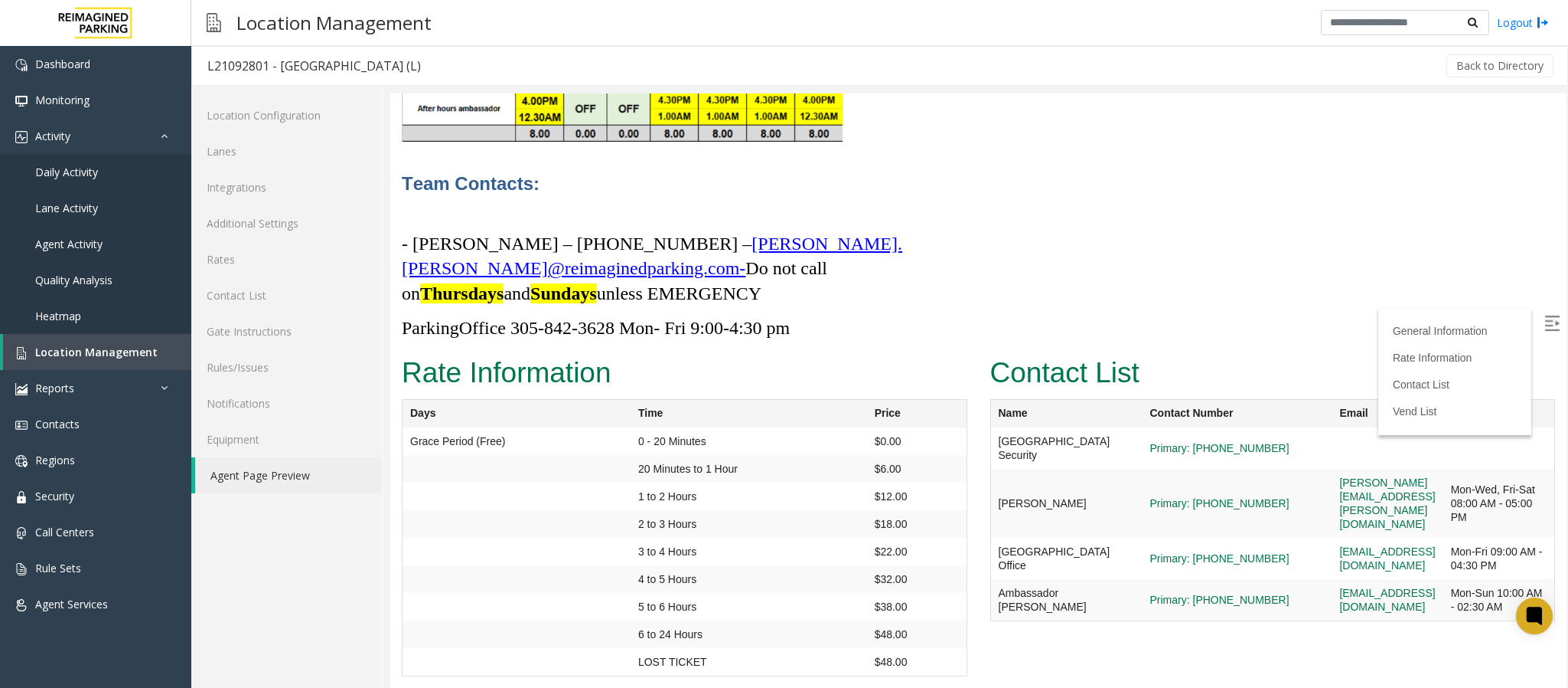
click at [480, 510] on td at bounding box center [516, 524] width 229 height 28
click at [1393, 24] on link "Logout" at bounding box center [1522, 23] width 52 height 16
